Goal: Transaction & Acquisition: Obtain resource

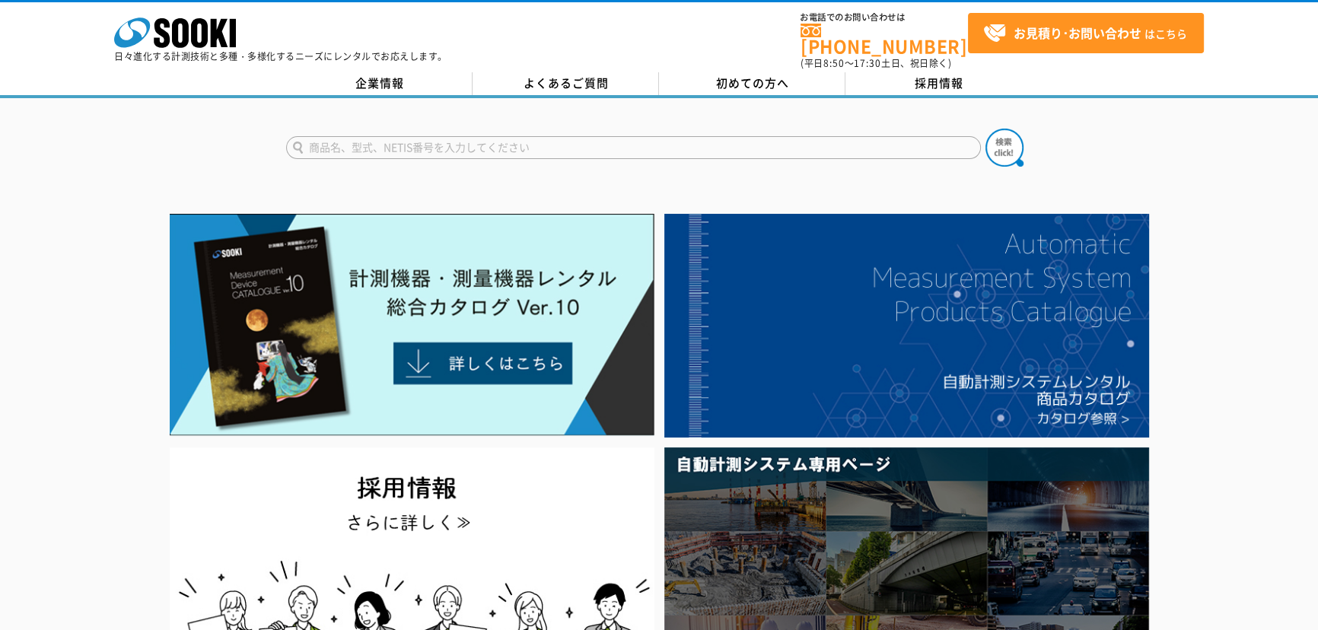
click at [396, 136] on input "text" at bounding box center [633, 147] width 695 height 23
type input "521"
click at [997, 142] on img at bounding box center [1004, 148] width 38 height 38
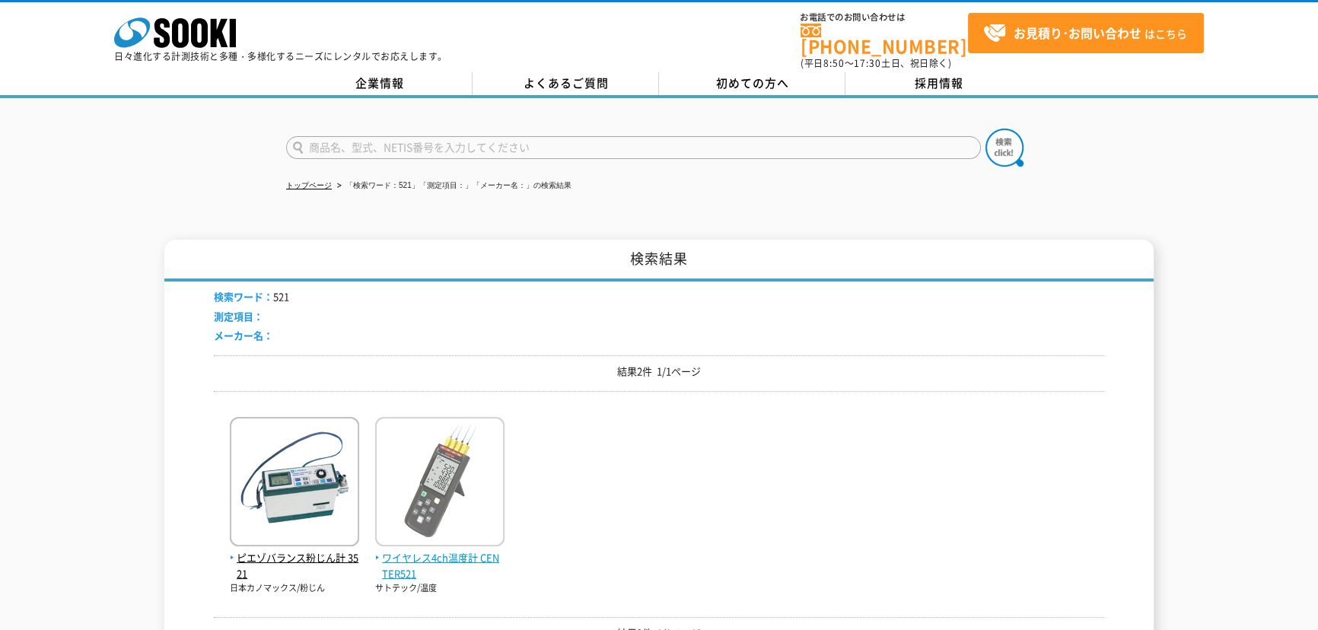
scroll to position [207, 0]
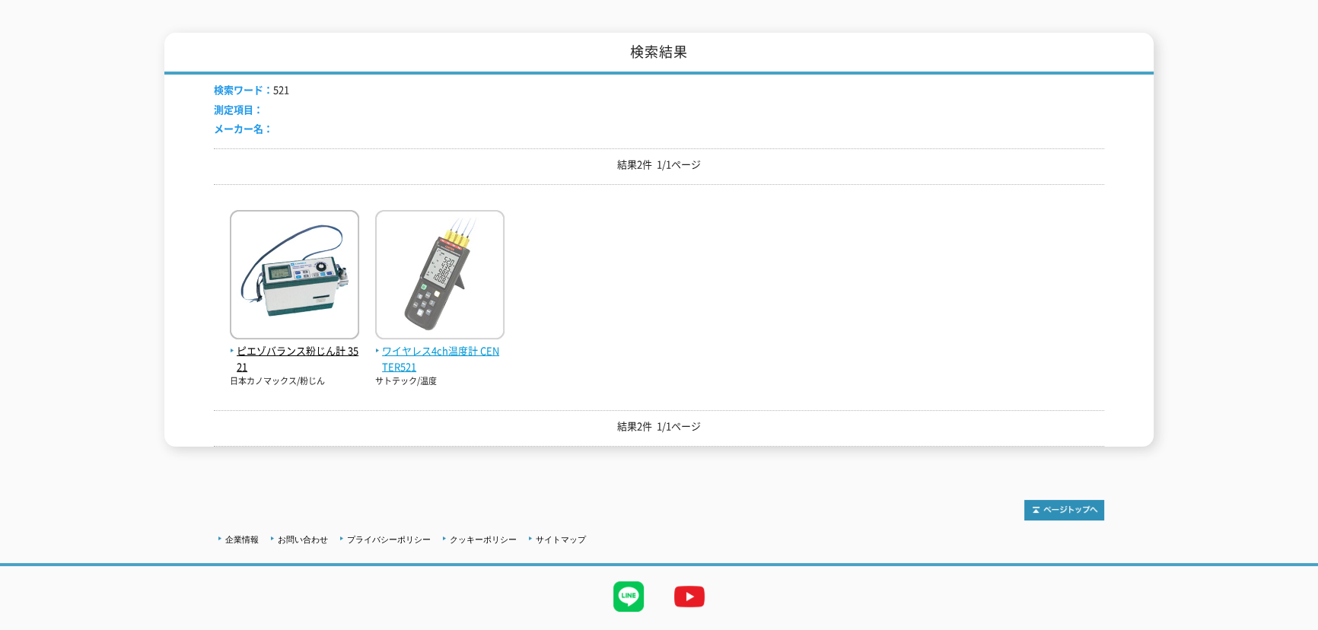
click at [450, 343] on span "ワイヤレス4ch温度計 CENTER521" at bounding box center [439, 359] width 129 height 32
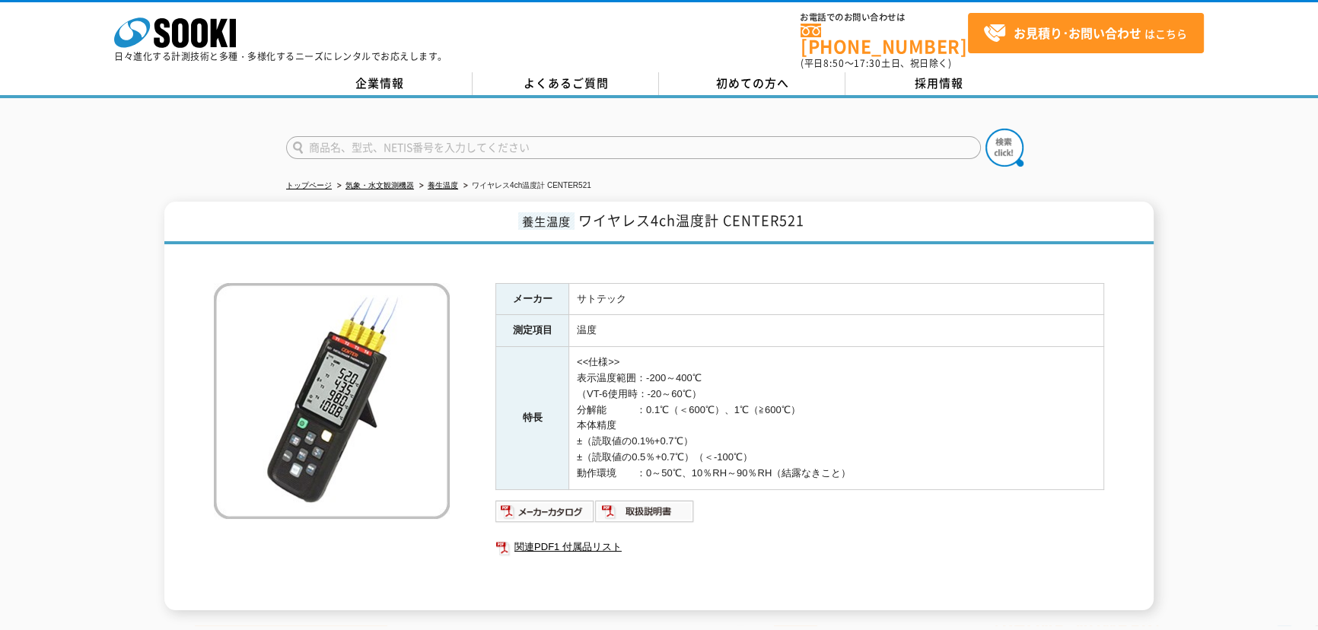
scroll to position [185, 0]
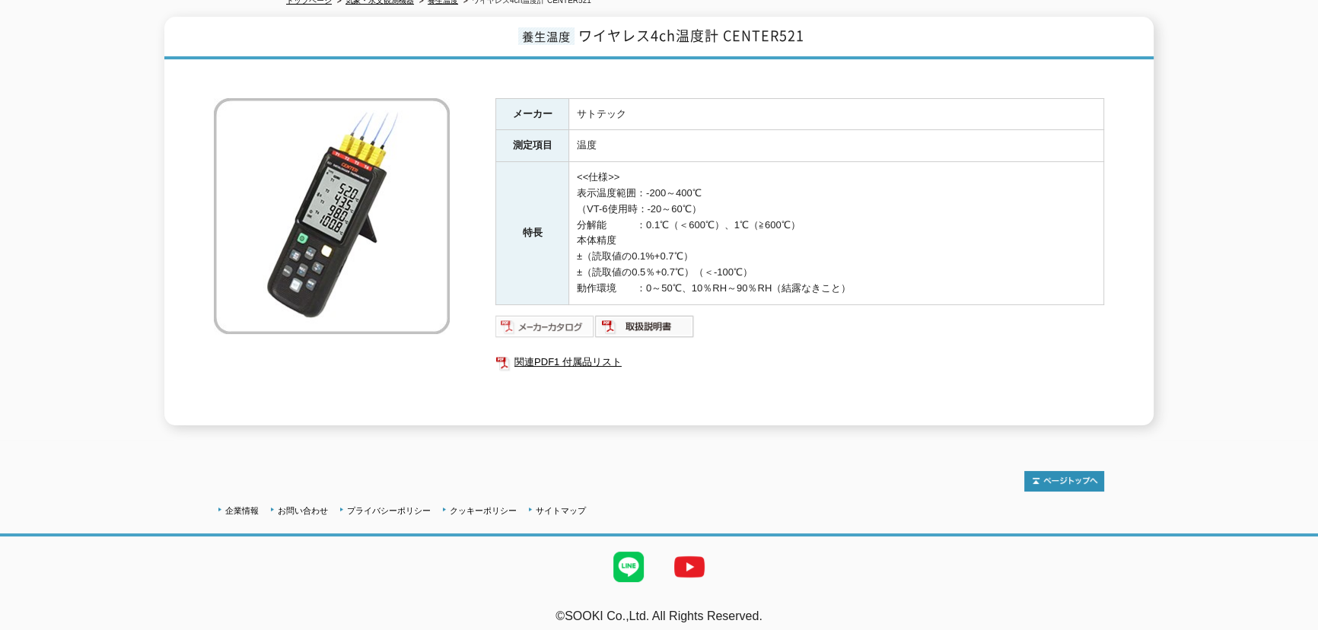
click at [563, 314] on img at bounding box center [545, 326] width 100 height 24
